Goal: Task Accomplishment & Management: Use online tool/utility

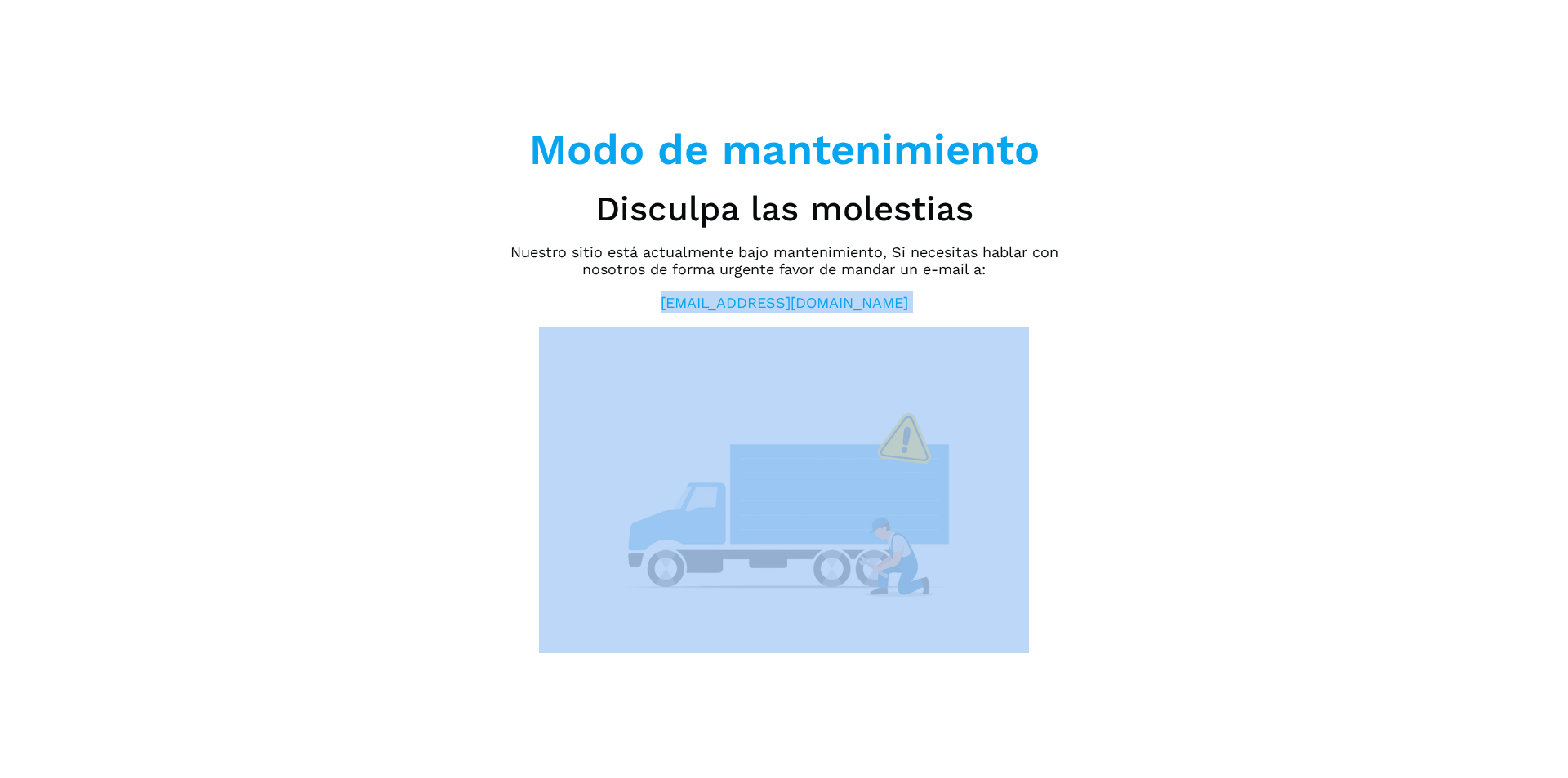
drag, startPoint x: 897, startPoint y: 303, endPoint x: 683, endPoint y: 299, distance: 214.0
click at [683, 299] on div "Modo de mantenimiento Disculpa las molestias Nuestro sitio está actualmente baj…" at bounding box center [784, 388] width 572 height 528
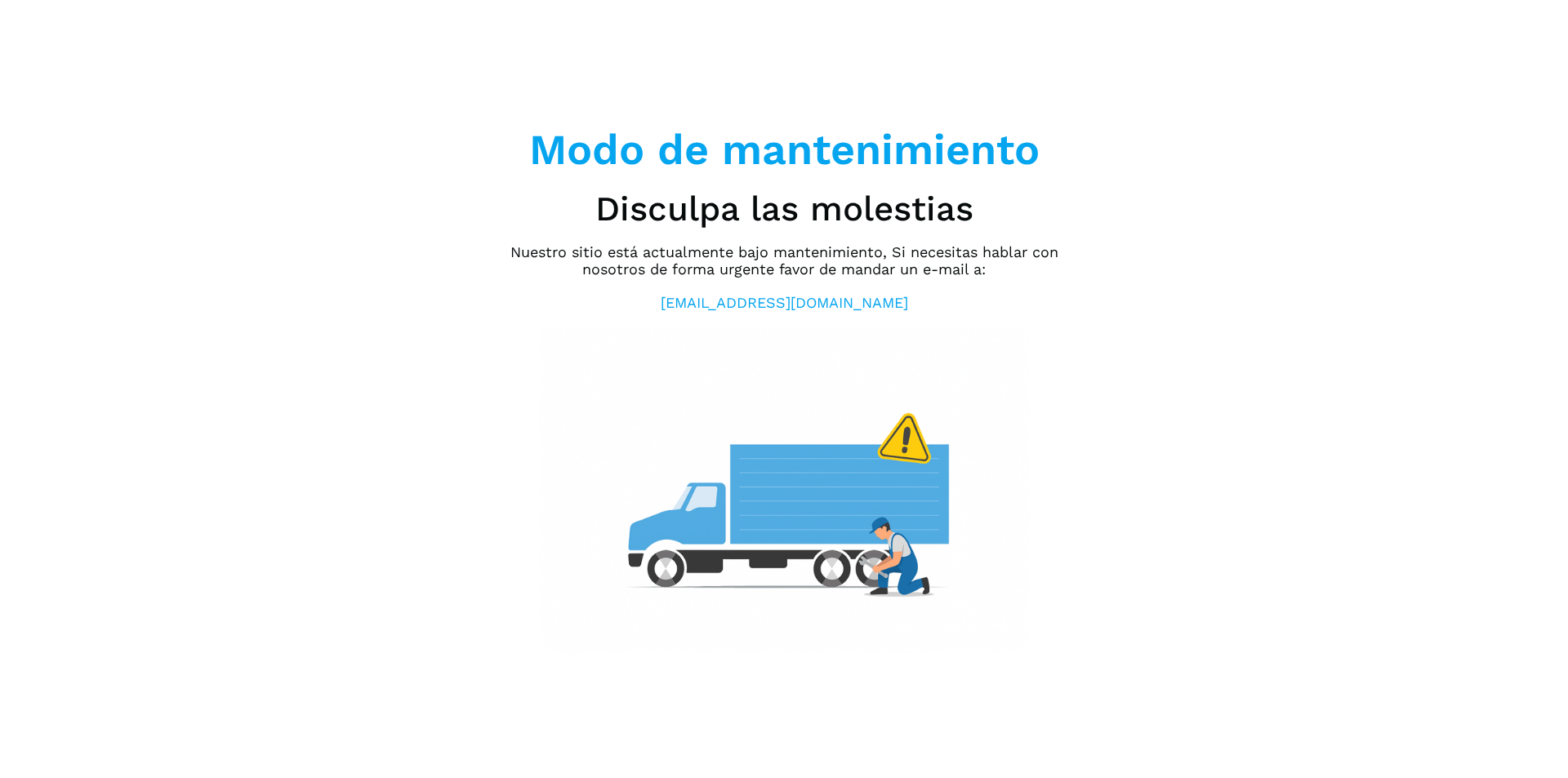
click at [1233, 365] on div "Modo de mantenimiento Disculpa las molestias Nuestro sitio está actualmente baj…" at bounding box center [784, 389] width 1568 height 778
drag, startPoint x: 892, startPoint y: 300, endPoint x: 688, endPoint y: 298, distance: 204.0
click at [688, 298] on div "Modo de mantenimiento Disculpa las molestias Nuestro sitio está actualmente baj…" at bounding box center [784, 388] width 572 height 528
copy link "[EMAIL_ADDRESS][DOMAIN_NAME]"
drag, startPoint x: 1408, startPoint y: 494, endPoint x: 1034, endPoint y: 336, distance: 406.0
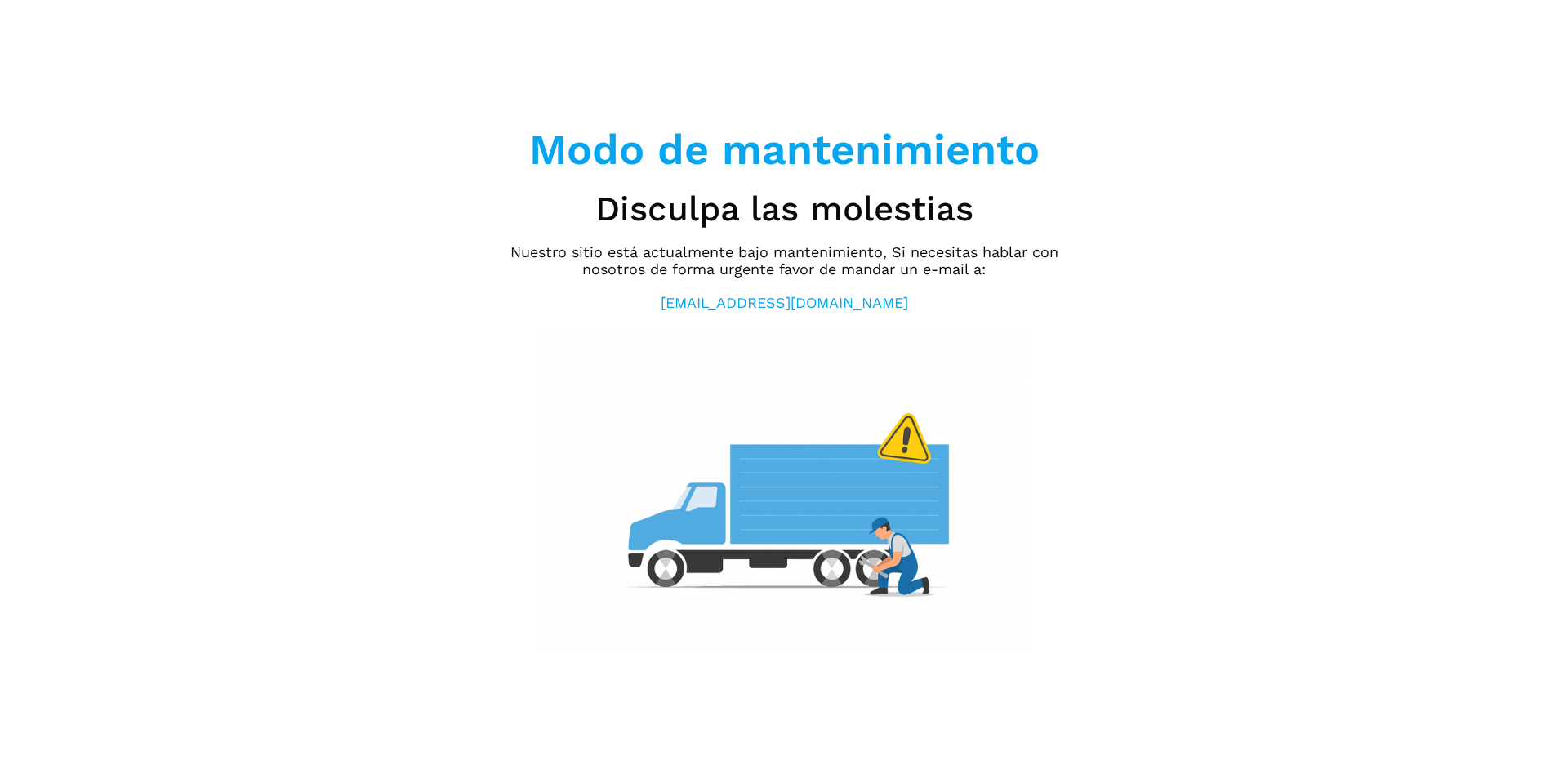
click at [1408, 494] on div "Modo de mantenimiento Disculpa las molestias Nuestro sitio está actualmente baj…" at bounding box center [784, 389] width 1568 height 778
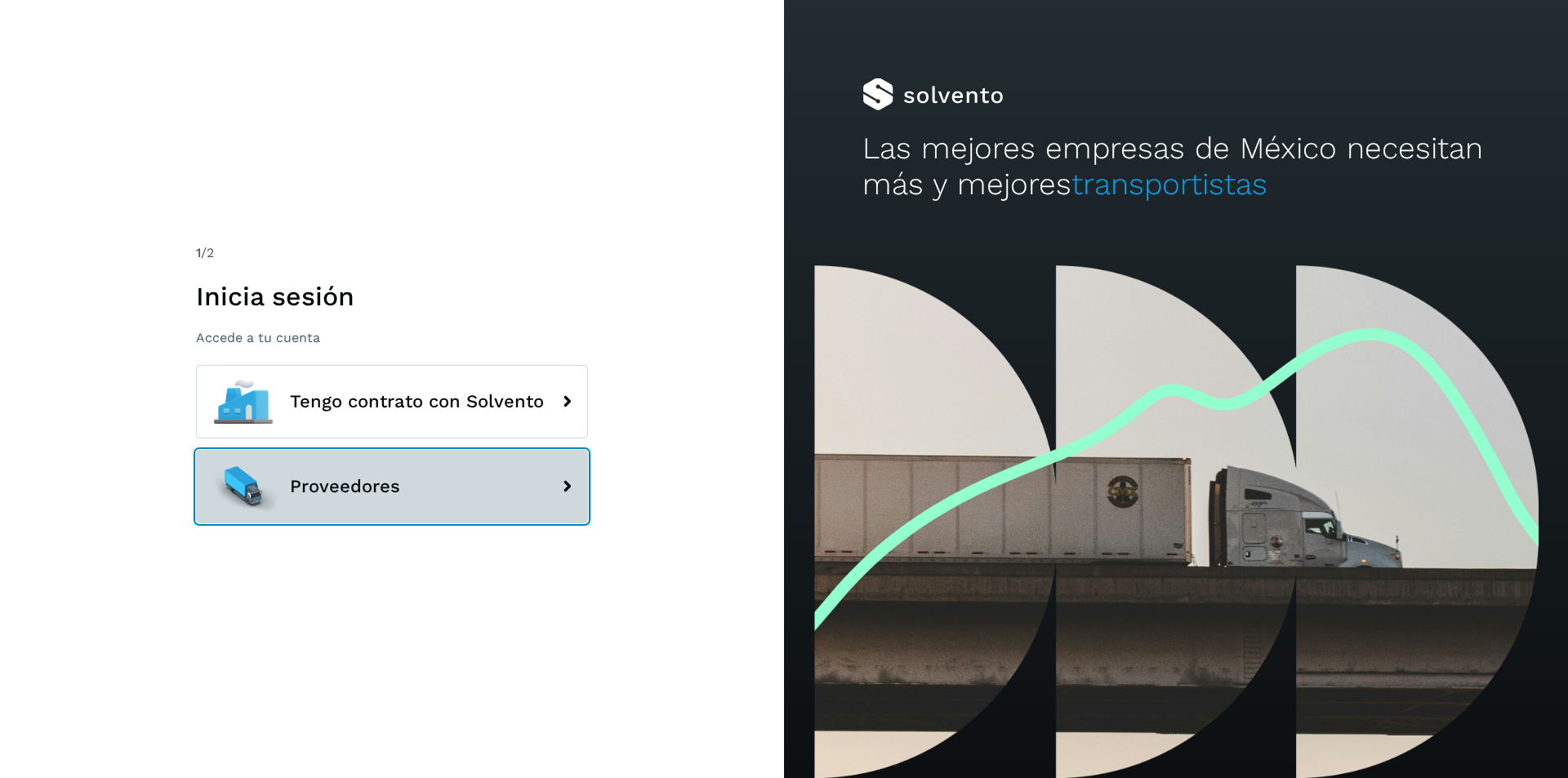
click at [504, 448] on div "Tengo contrato con Solvento Proveedores" at bounding box center [392, 450] width 392 height 170
click at [511, 466] on button "Proveedores" at bounding box center [392, 486] width 392 height 73
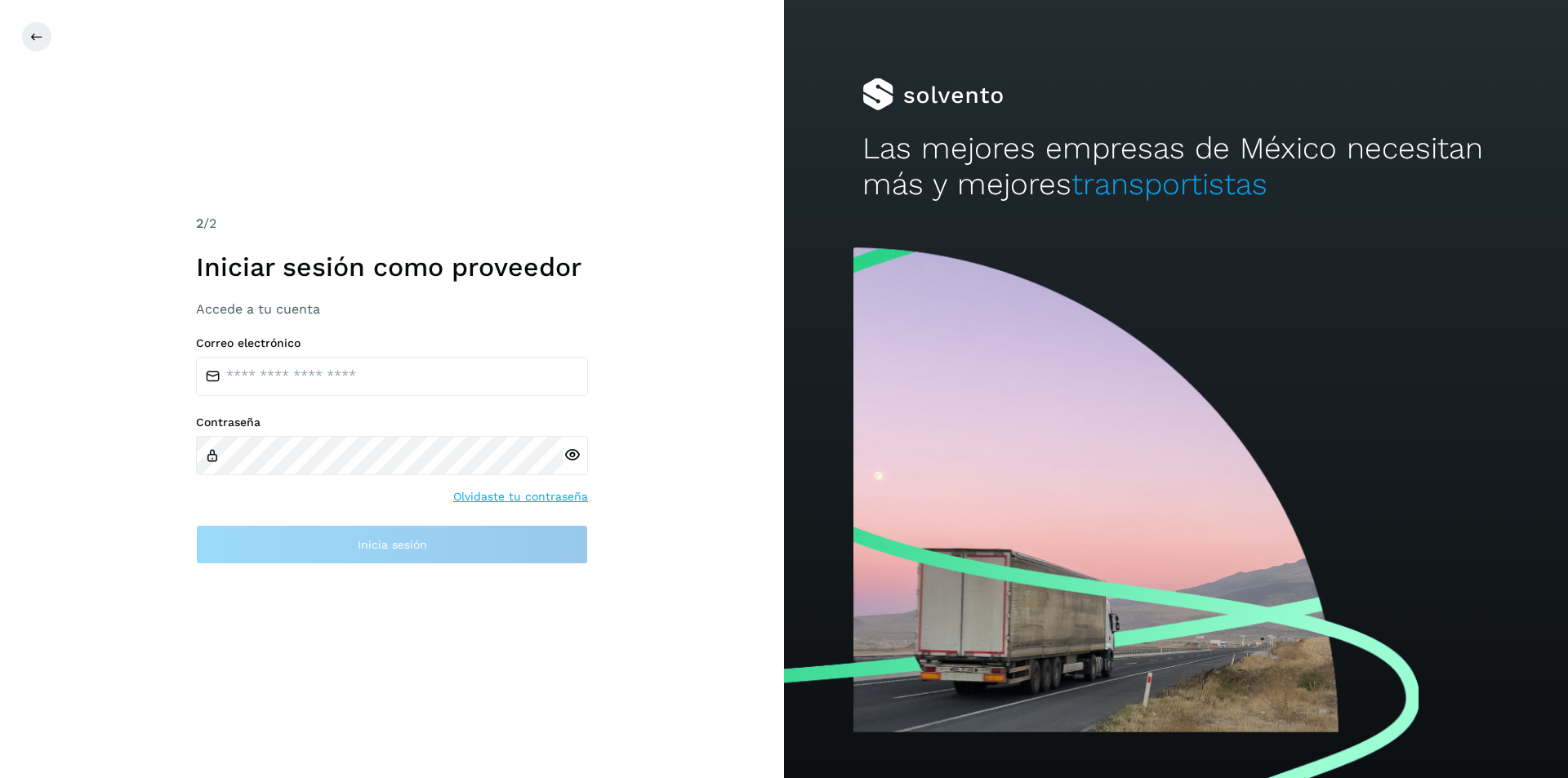
click at [422, 650] on div "2 /2 Iniciar sesión como proveedor Accede a tu cuenta Correo electrónico Contra…" at bounding box center [392, 389] width 784 height 778
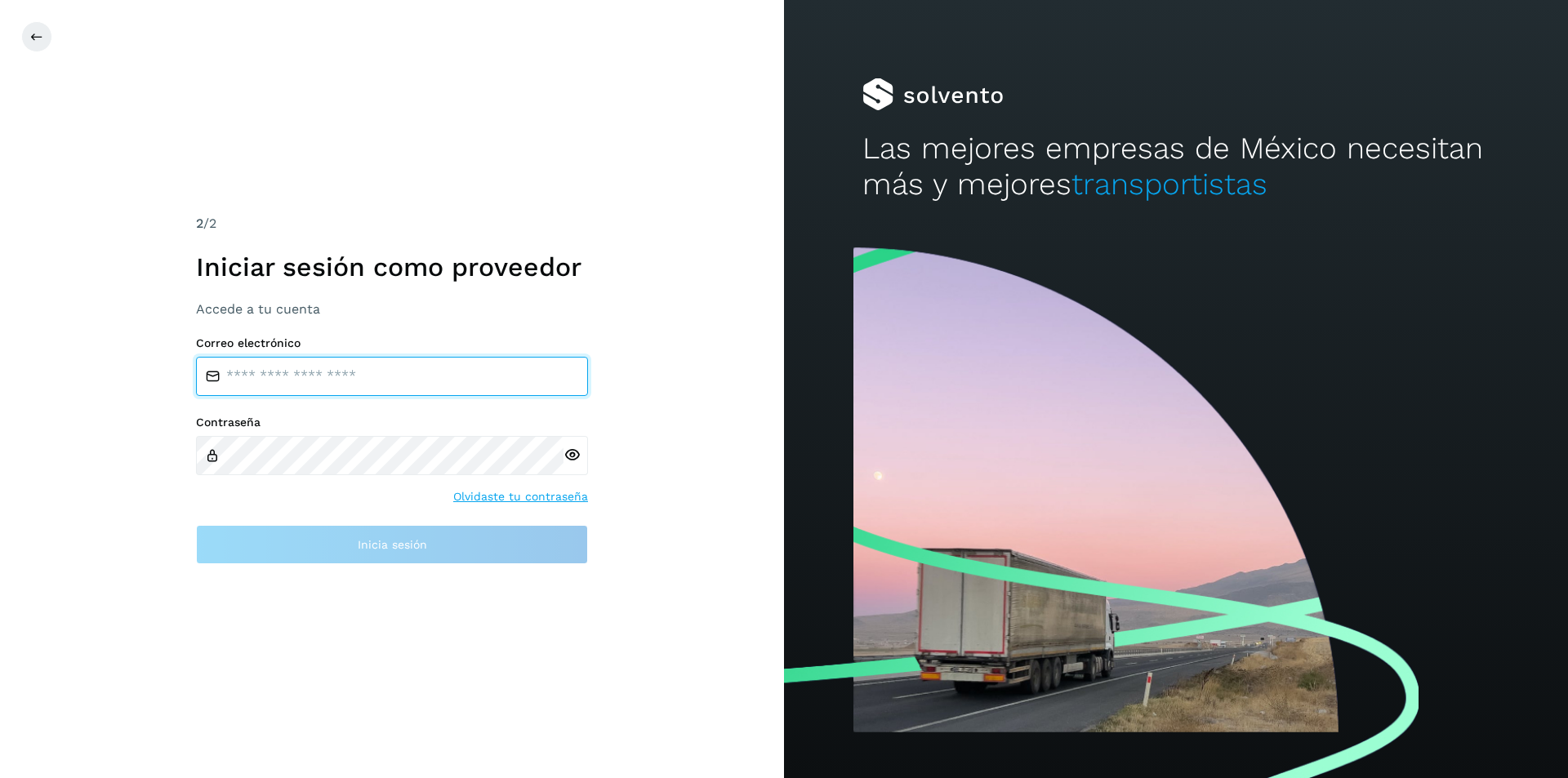
click at [453, 379] on input "email" at bounding box center [392, 376] width 392 height 39
paste input "**********"
type input "**********"
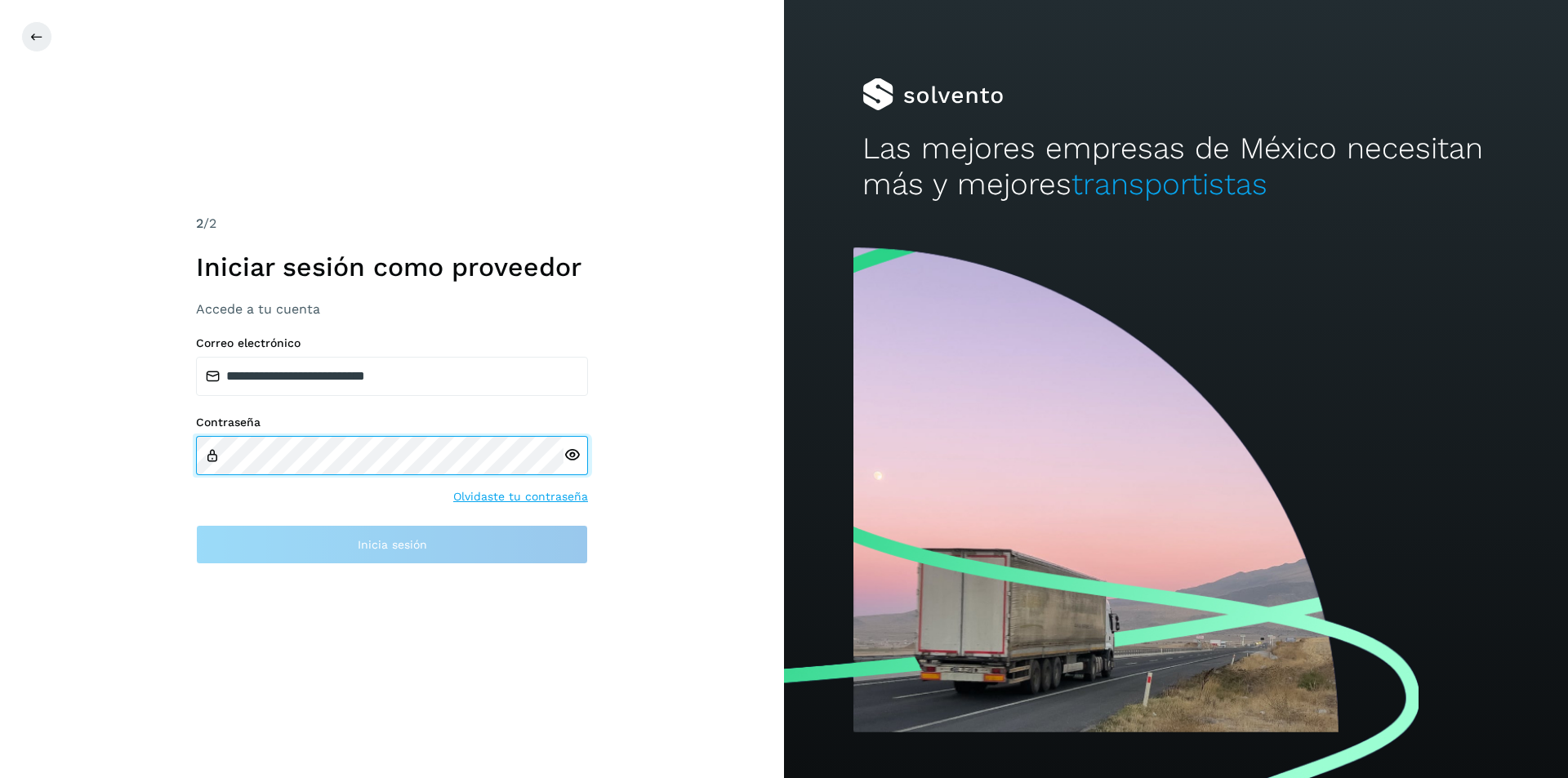
click at [421, 430] on div "Contraseña" at bounding box center [392, 445] width 392 height 60
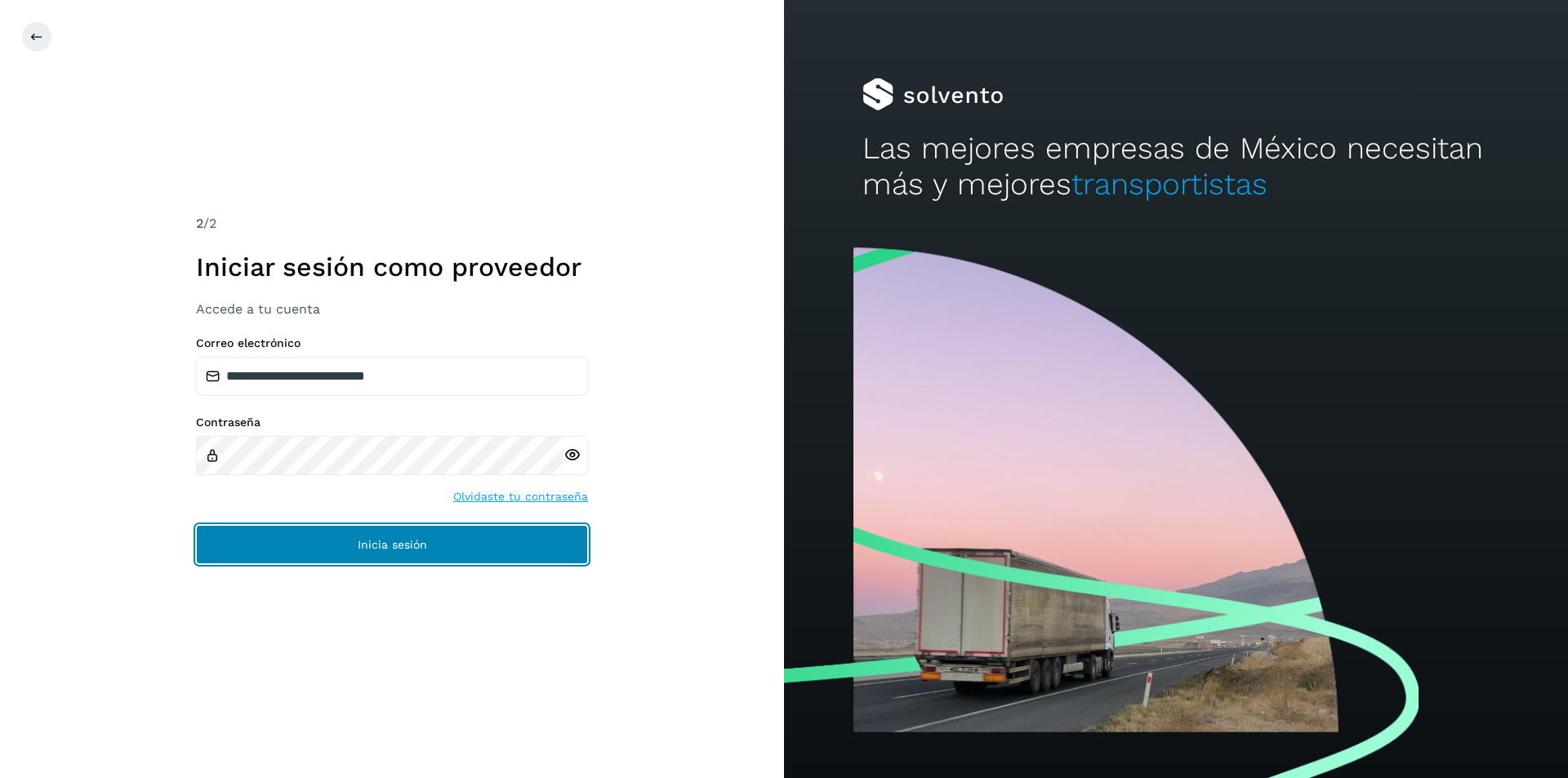
click at [542, 550] on button "Inicia sesión" at bounding box center [392, 544] width 392 height 39
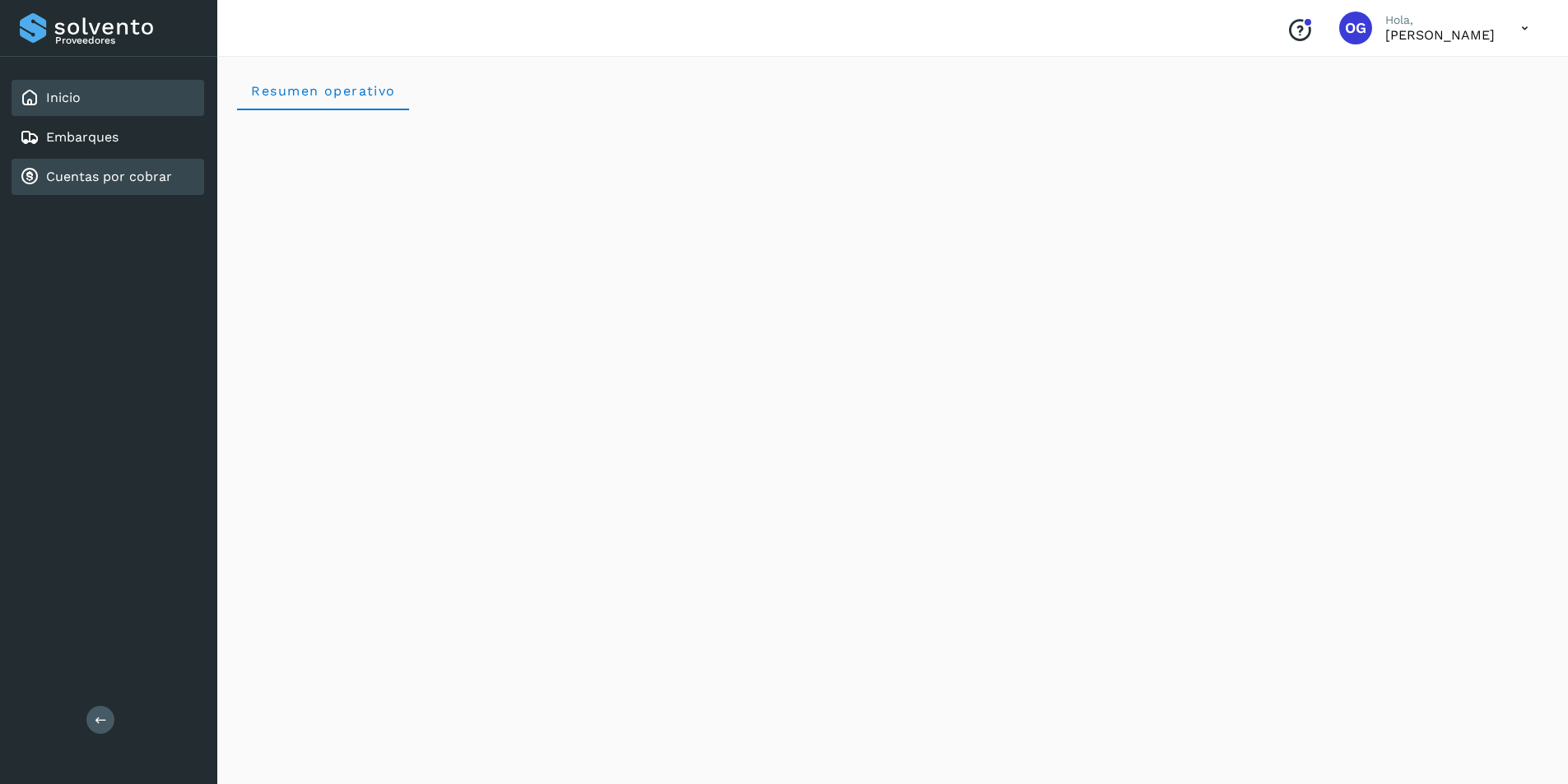
click at [60, 172] on link "Cuentas por cobrar" at bounding box center [108, 176] width 126 height 15
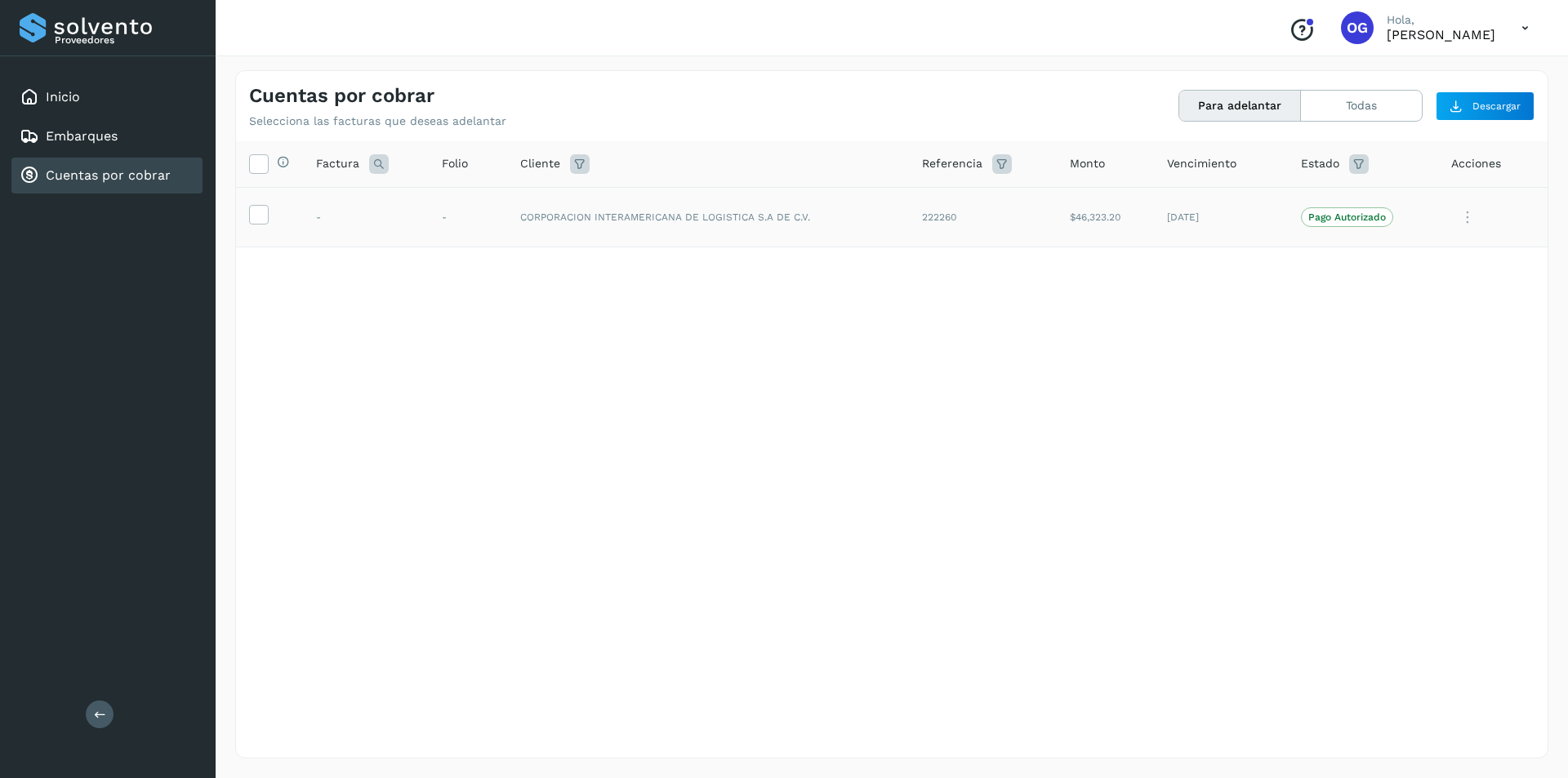
click at [263, 228] on td at bounding box center [269, 218] width 67 height 61
click at [258, 219] on icon at bounding box center [259, 213] width 17 height 17
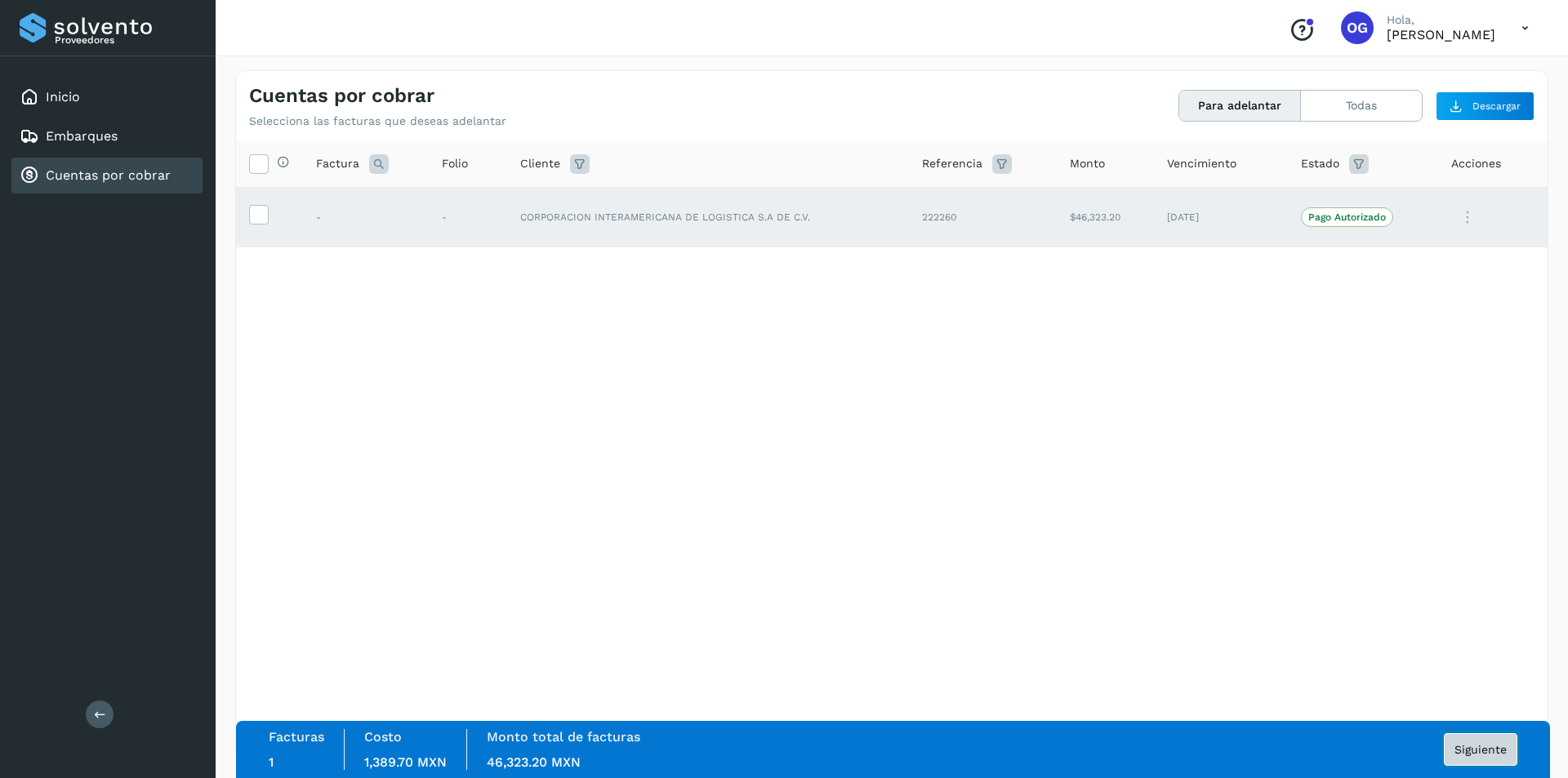
click at [1475, 745] on span "Siguiente" at bounding box center [1480, 749] width 52 height 11
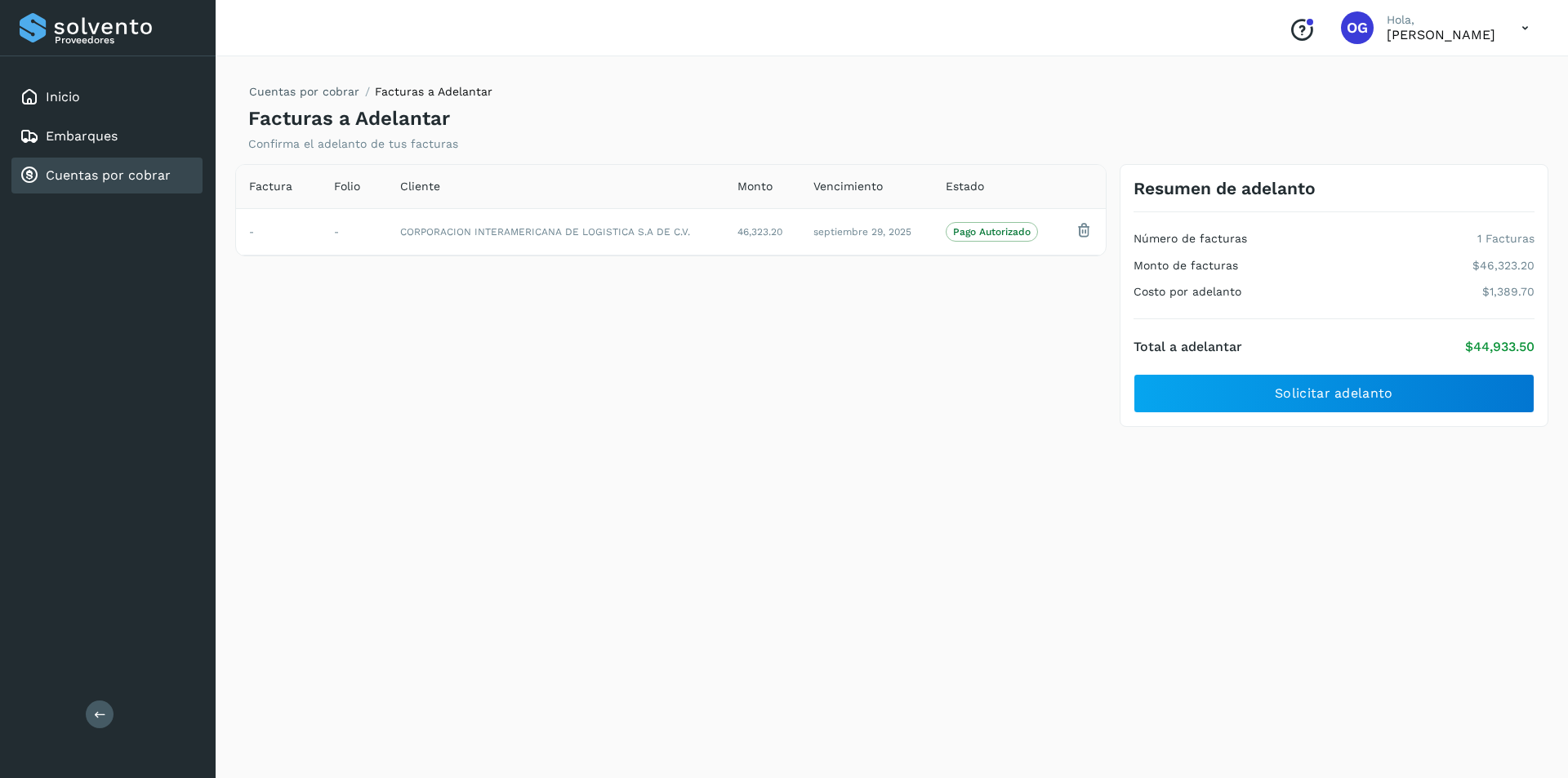
click at [1306, 708] on div "Cuentas por cobrar Facturas a Adelantar Facturas a Adelantar Confirma el adelan…" at bounding box center [892, 415] width 1314 height 689
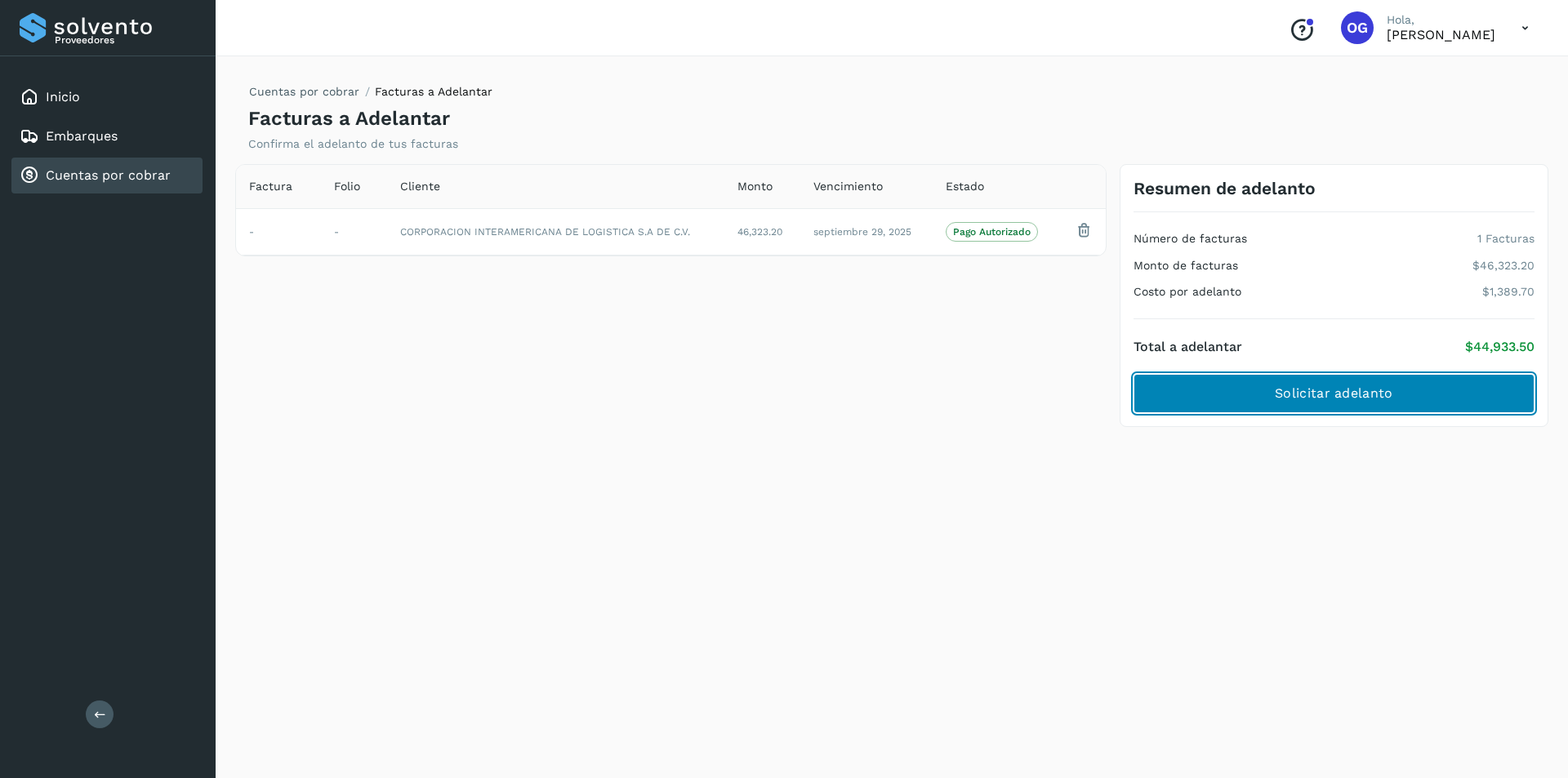
click at [1303, 389] on span "Solicitar adelanto" at bounding box center [1334, 393] width 118 height 18
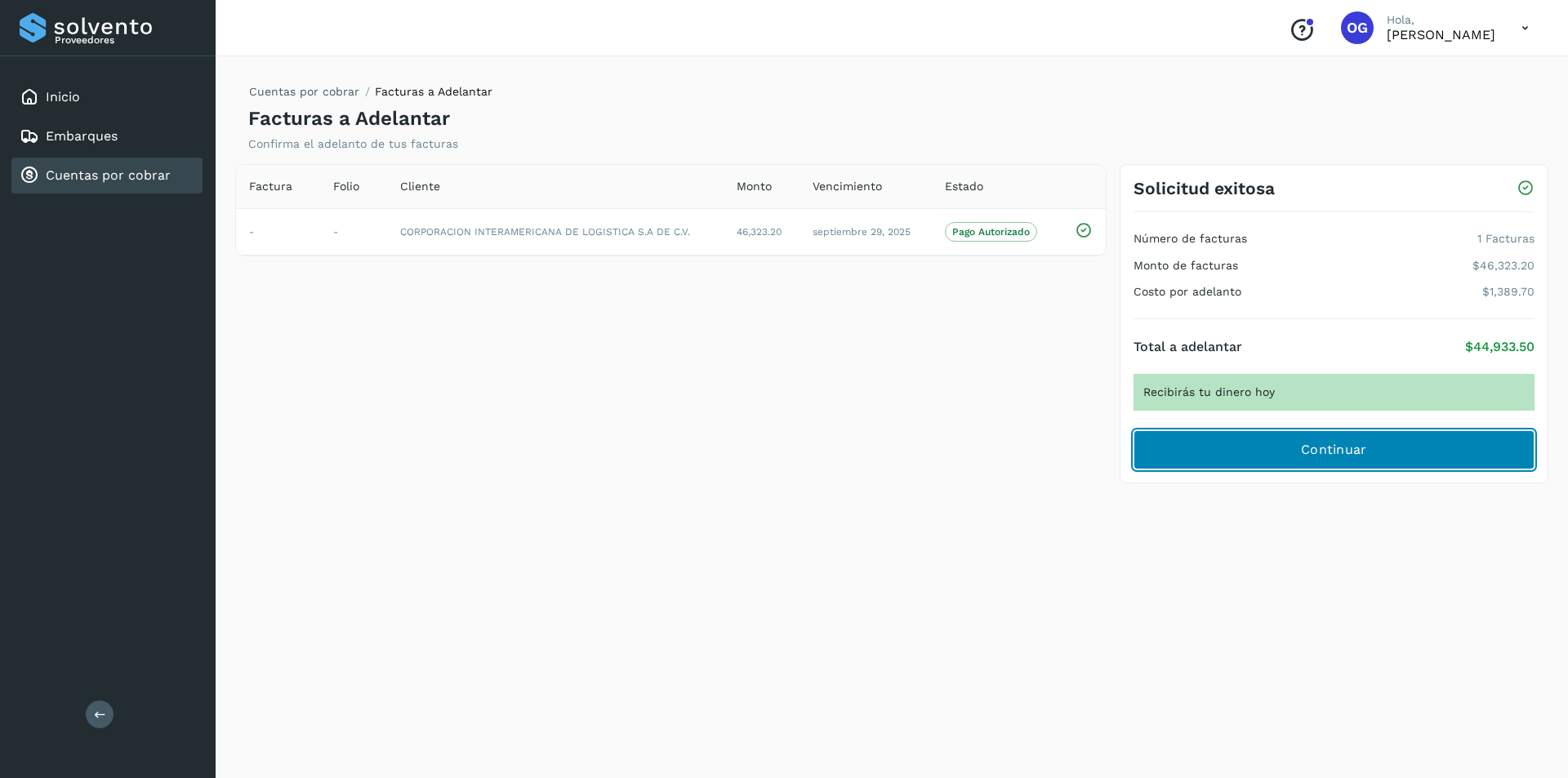
click at [1369, 459] on button "Continuar" at bounding box center [1335, 449] width 402 height 39
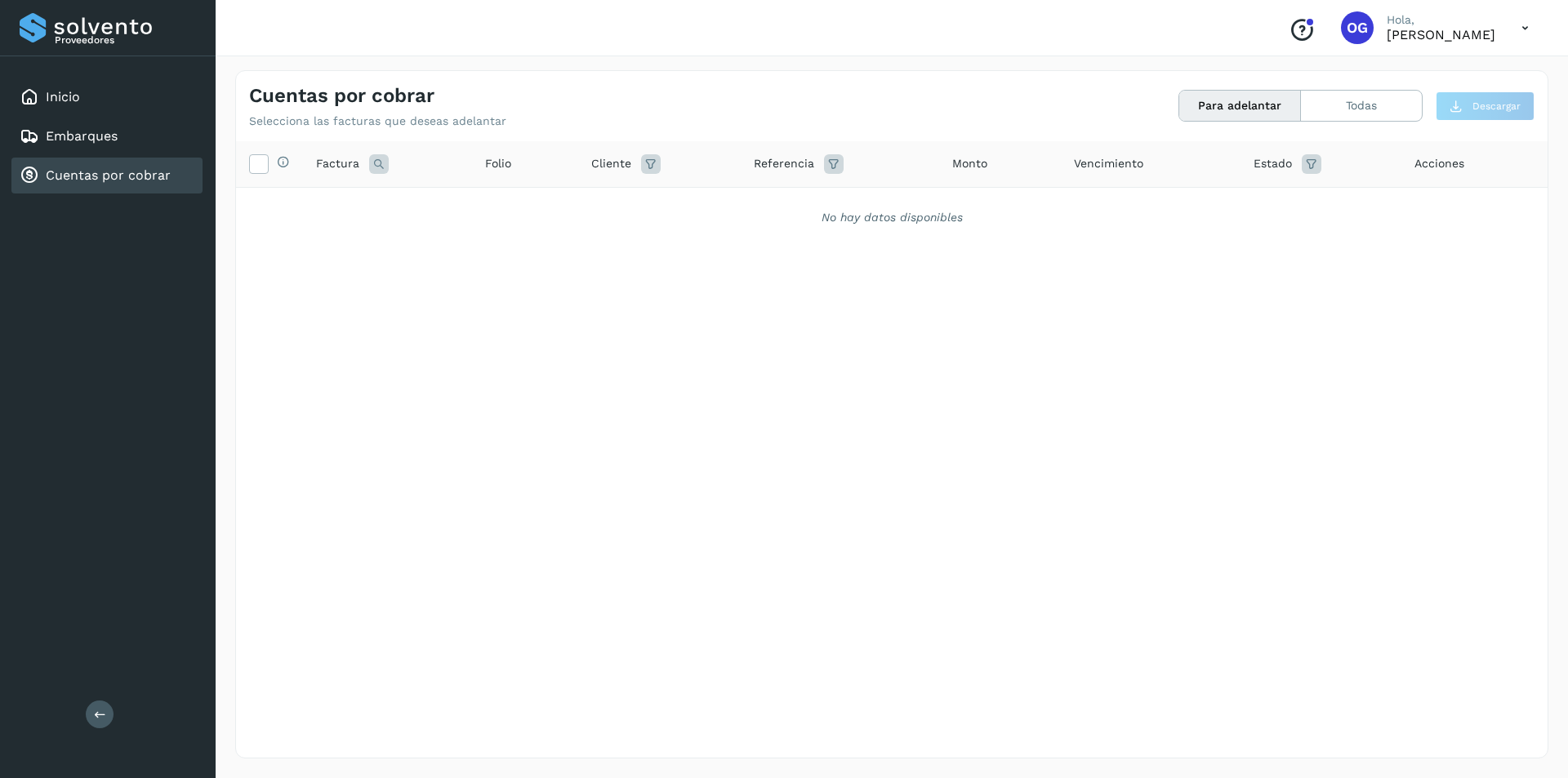
click at [1529, 26] on icon at bounding box center [1525, 28] width 33 height 33
click at [1412, 75] on div "Cerrar sesión" at bounding box center [1444, 73] width 194 height 31
